Goal: Transaction & Acquisition: Purchase product/service

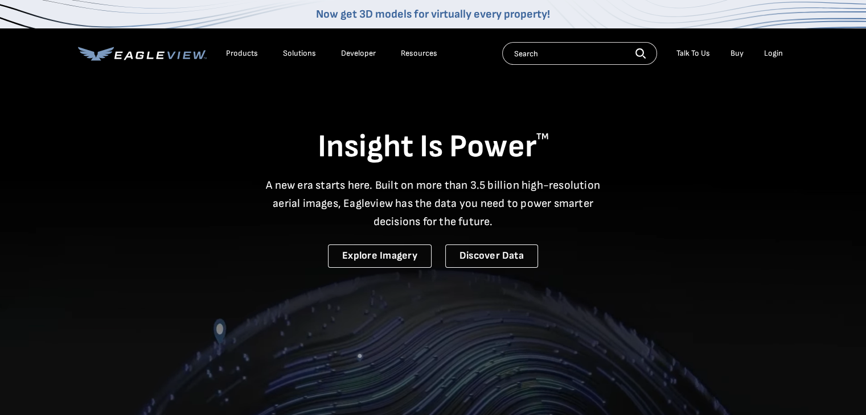
click at [772, 53] on div "Login" at bounding box center [773, 53] width 19 height 10
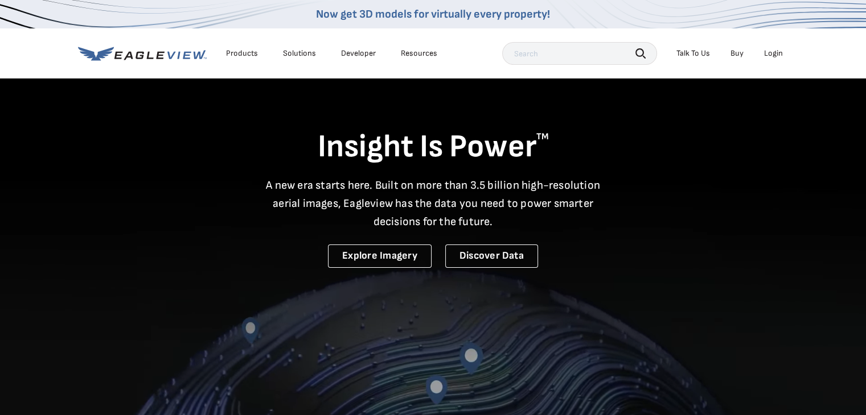
click at [775, 56] on div "Login" at bounding box center [773, 53] width 19 height 10
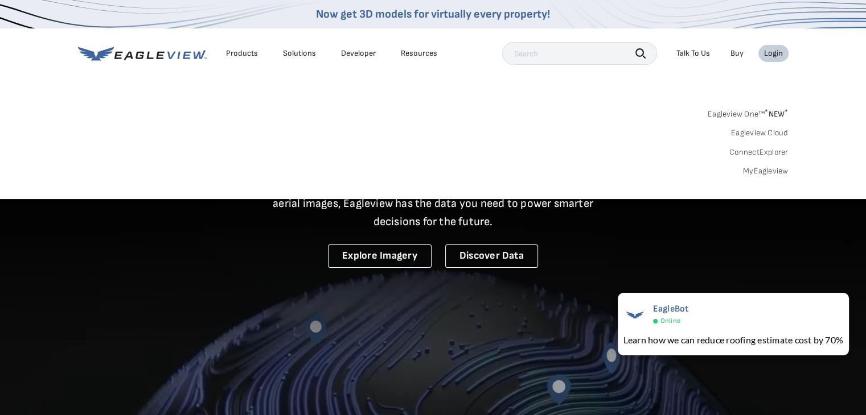
click at [760, 174] on link "MyEagleview" at bounding box center [766, 171] width 46 height 10
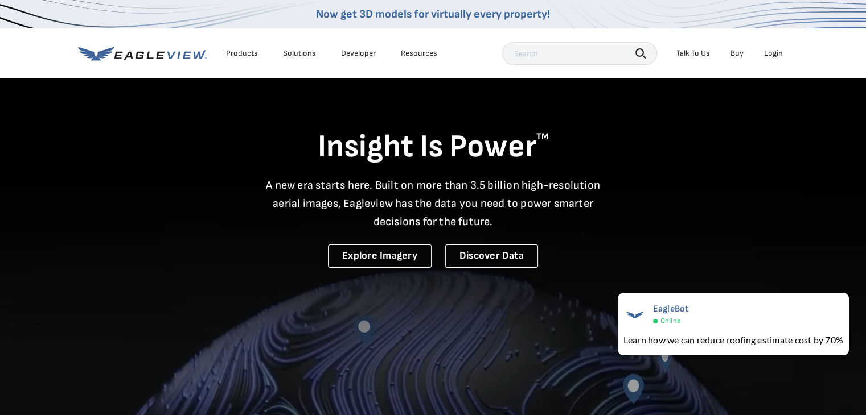
click at [777, 52] on div "Login" at bounding box center [773, 53] width 19 height 10
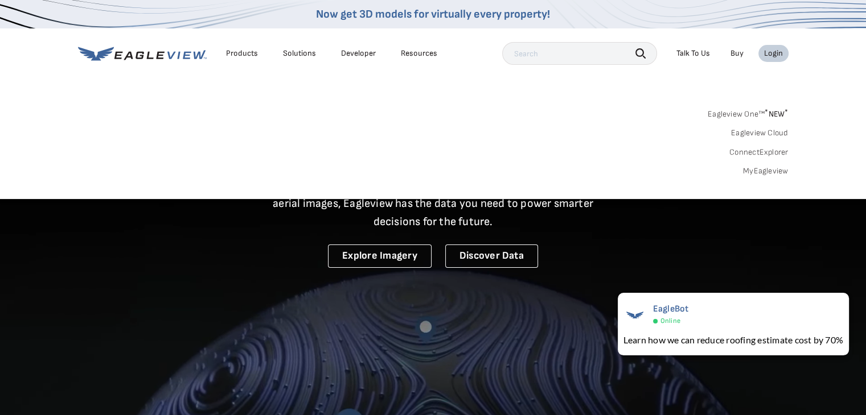
click at [763, 113] on link "Eagleview One™ * NEW *" at bounding box center [747, 112] width 81 height 13
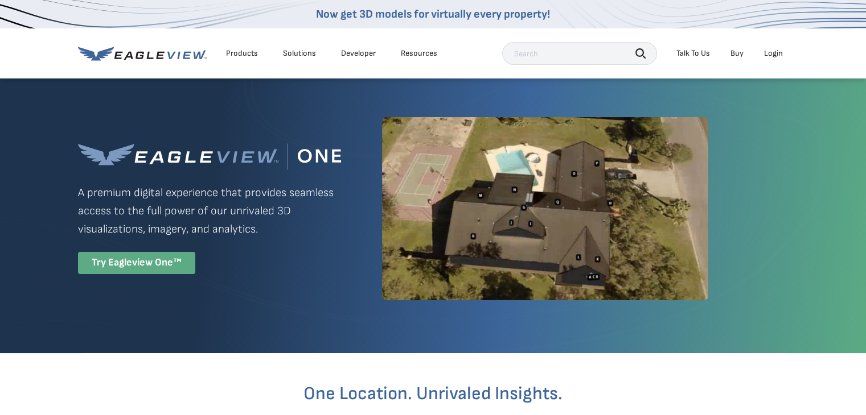
click at [157, 260] on div "Try Eagleview One™" at bounding box center [136, 263] width 117 height 22
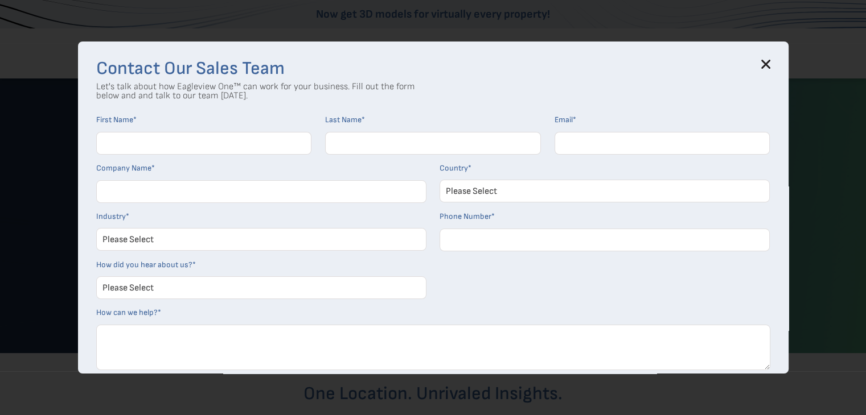
click at [770, 64] on icon at bounding box center [765, 64] width 9 height 9
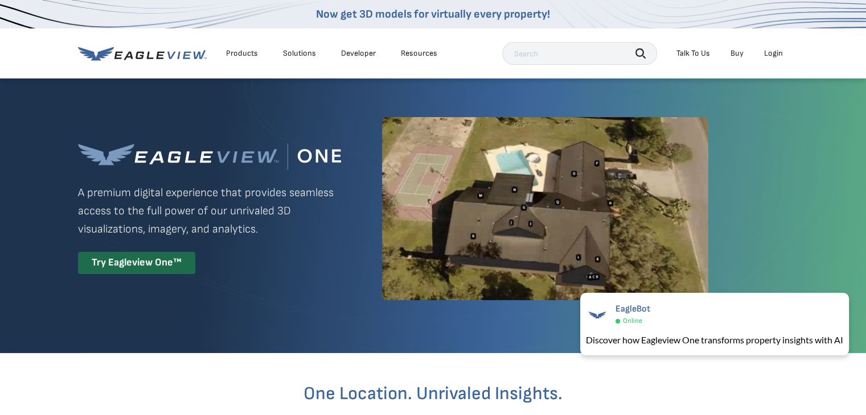
click at [768, 50] on div "Login" at bounding box center [773, 53] width 19 height 10
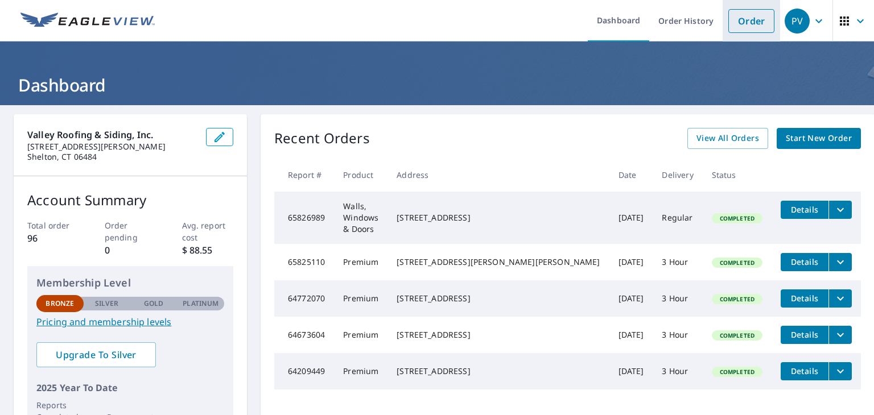
click at [753, 21] on link "Order" at bounding box center [751, 21] width 46 height 24
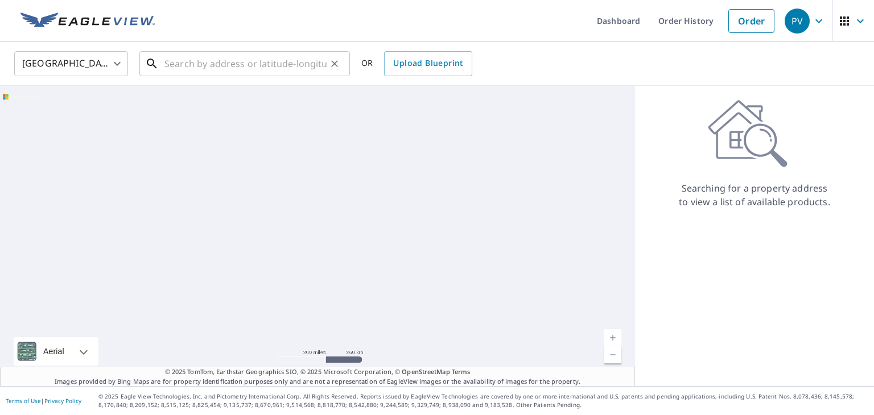
click at [236, 62] on input "text" at bounding box center [245, 64] width 162 height 32
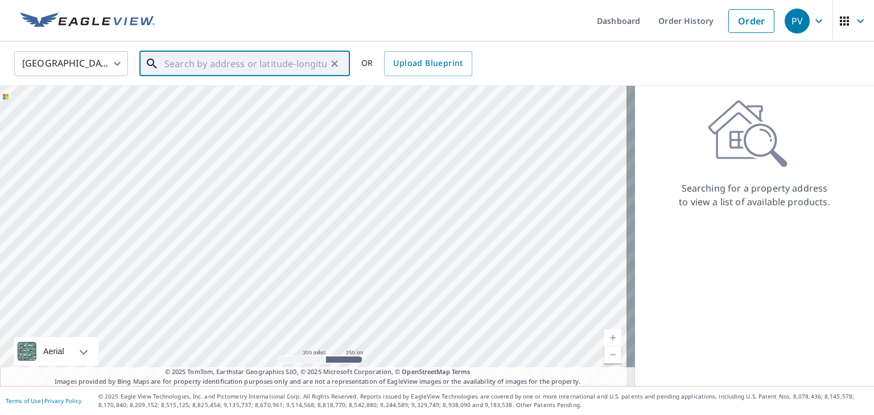
click at [236, 62] on input "text" at bounding box center [245, 64] width 162 height 32
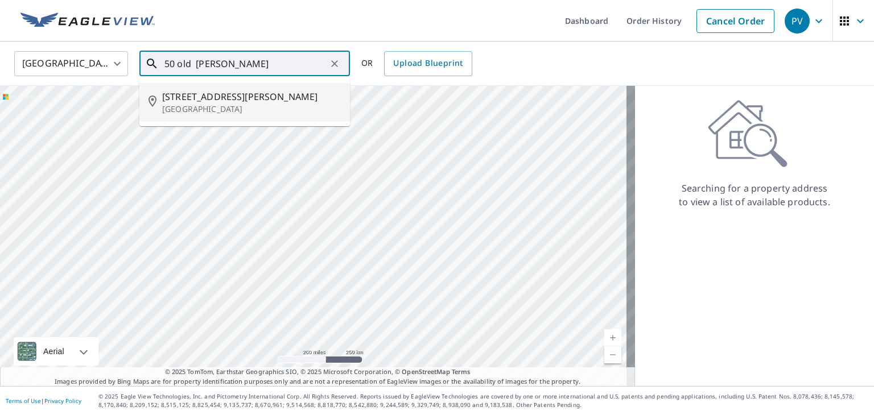
click at [205, 97] on span "50 Old Redding Rd" at bounding box center [251, 97] width 179 height 14
type input "50 Old Redding Rd Weston, CT 06883"
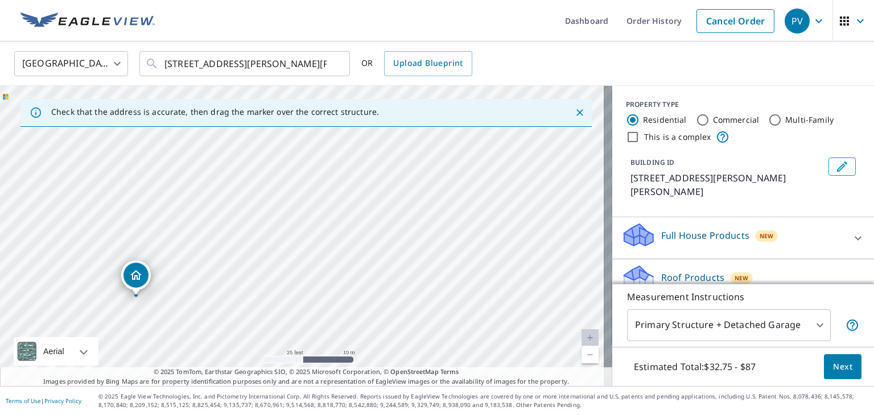
drag, startPoint x: 382, startPoint y: 238, endPoint x: 488, endPoint y: 186, distance: 118.3
click at [491, 186] on div "50 Old Redding Rd Weston, CT 06883" at bounding box center [306, 236] width 612 height 300
drag, startPoint x: 299, startPoint y: 245, endPoint x: 318, endPoint y: 215, distance: 36.0
click at [318, 215] on div "50 Old Redding Rd Weston, CT 06883" at bounding box center [306, 236] width 612 height 300
drag, startPoint x: 170, startPoint y: 220, endPoint x: 278, endPoint y: 224, distance: 108.2
